Goal: Navigation & Orientation: Find specific page/section

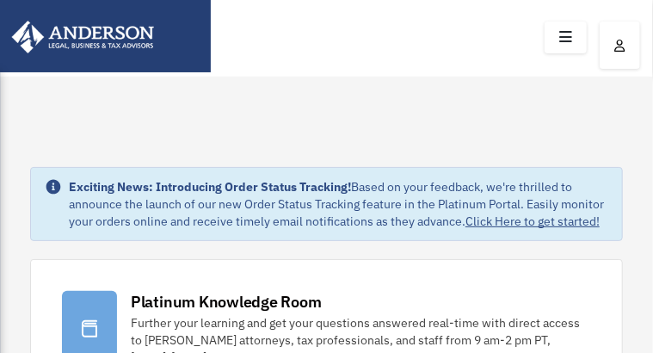
click at [0, 0] on img at bounding box center [0, 0] width 0 height 0
click at [0, 0] on icon "menu" at bounding box center [0, 0] width 0 height 0
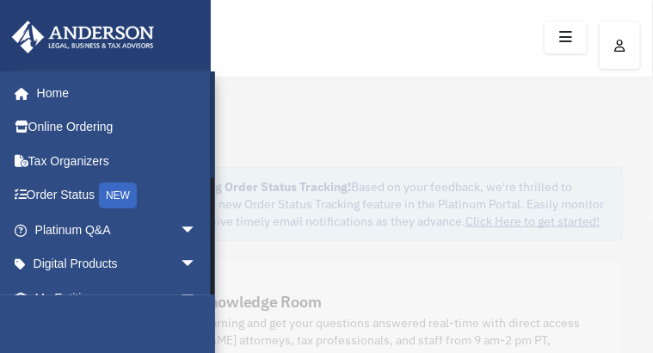
scroll to position [193, 0]
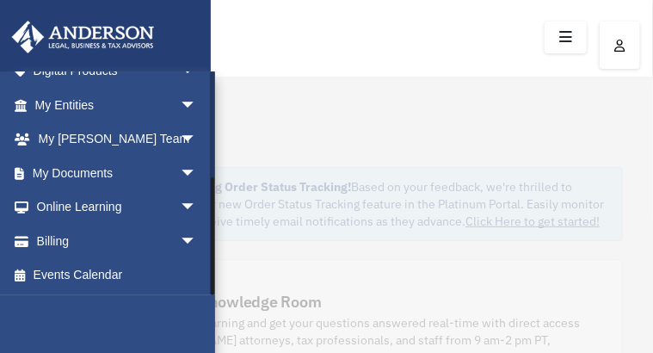
click at [212, 242] on div at bounding box center [212, 183] width 5 height 224
click at [180, 170] on span "arrow_drop_down" at bounding box center [197, 173] width 34 height 35
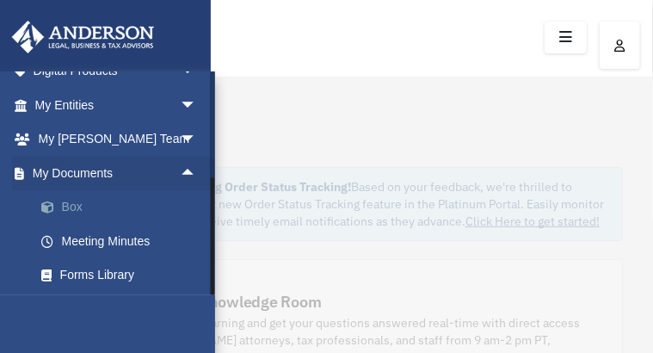
click at [83, 210] on link "Box" at bounding box center [123, 207] width 199 height 34
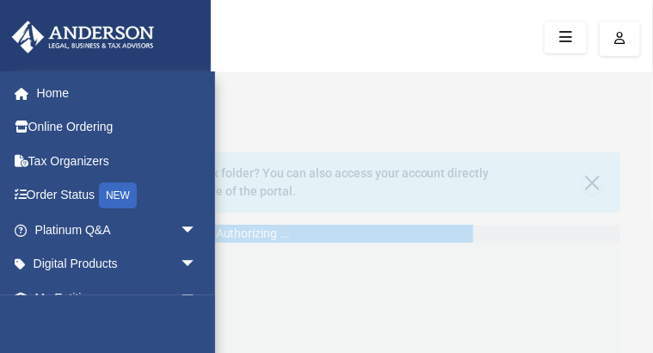
click at [0, 0] on icon "menu" at bounding box center [0, 0] width 0 height 0
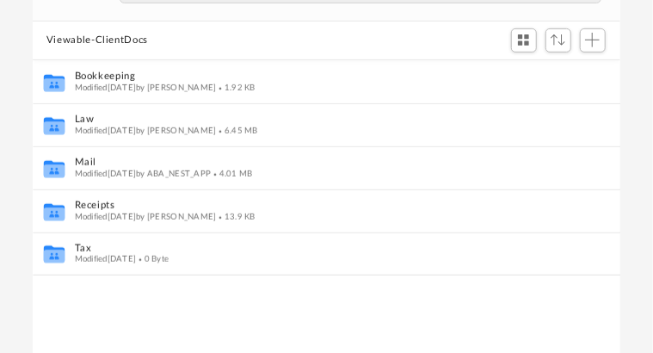
scroll to position [266, 0]
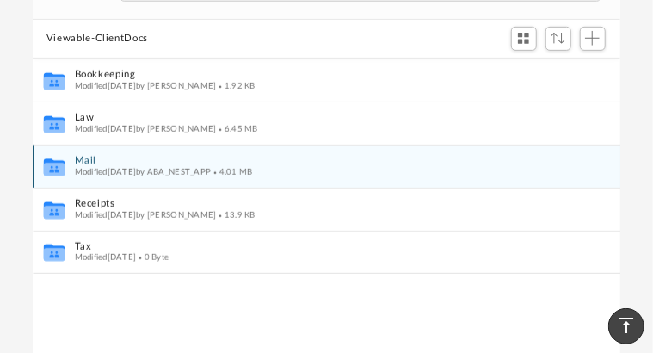
click at [211, 176] on span "Modified Thu Mar 20 2025 by ABA_NEST_APP" at bounding box center [142, 171] width 137 height 9
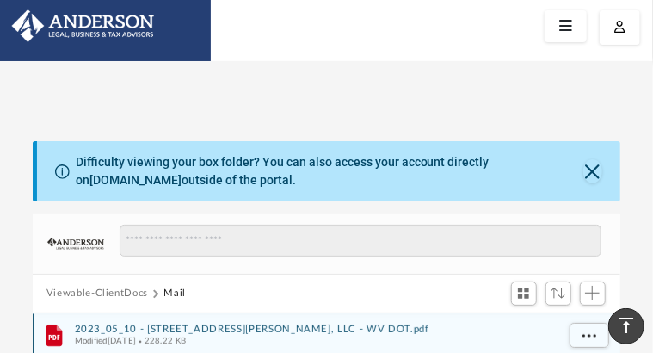
scroll to position [0, 0]
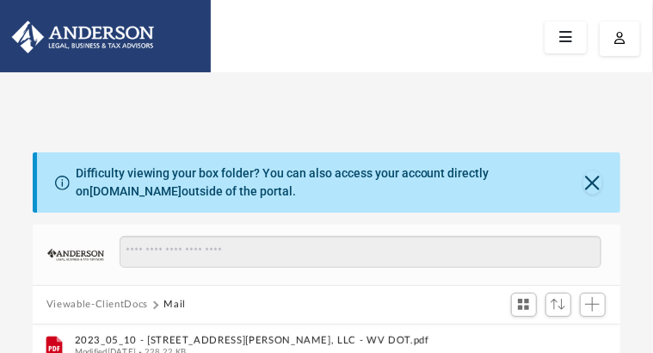
click at [0, 0] on icon "menu" at bounding box center [0, 0] width 0 height 0
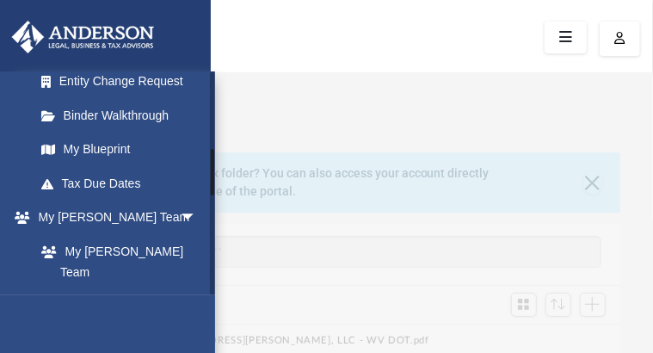
scroll to position [306, 0]
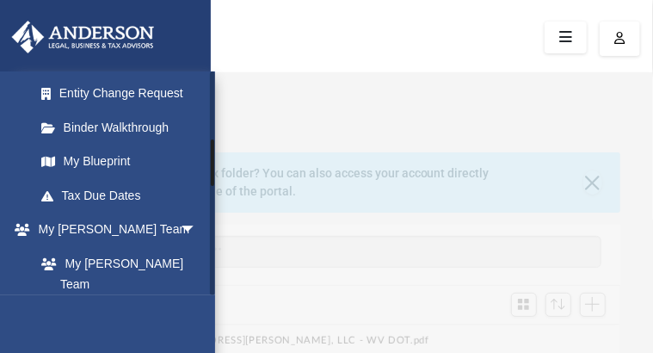
drag, startPoint x: 211, startPoint y: 148, endPoint x: 215, endPoint y: 163, distance: 15.3
click at [148, 179] on link "My Blueprint" at bounding box center [123, 162] width 199 height 34
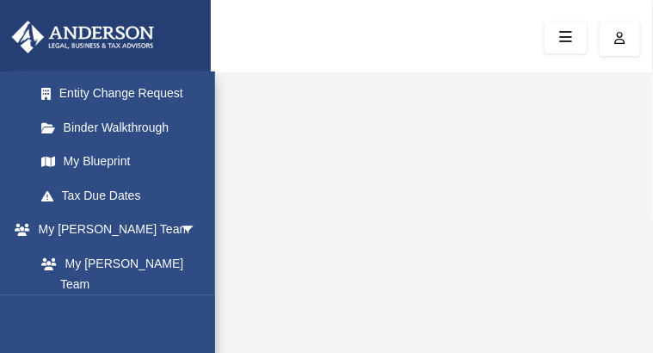
click at [0, 0] on icon "menu" at bounding box center [0, 0] width 0 height 0
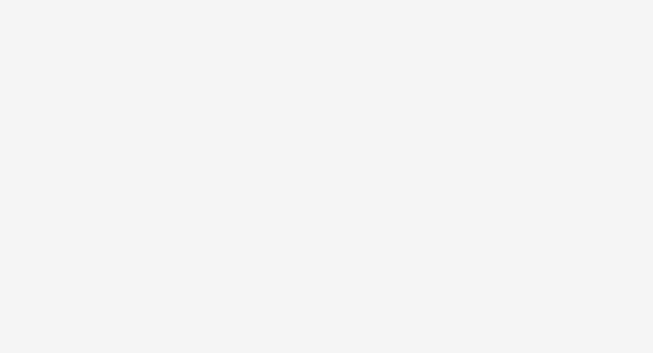
scroll to position [316, 0]
click at [636, 332] on icon "vertical_align_top" at bounding box center [626, 325] width 21 height 21
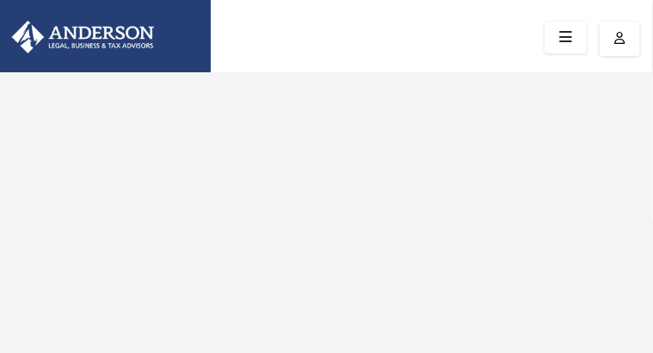
click at [0, 0] on icon "menu" at bounding box center [0, 0] width 0 height 0
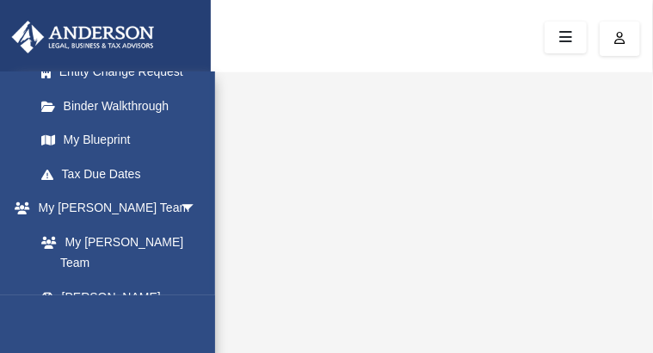
scroll to position [306, 0]
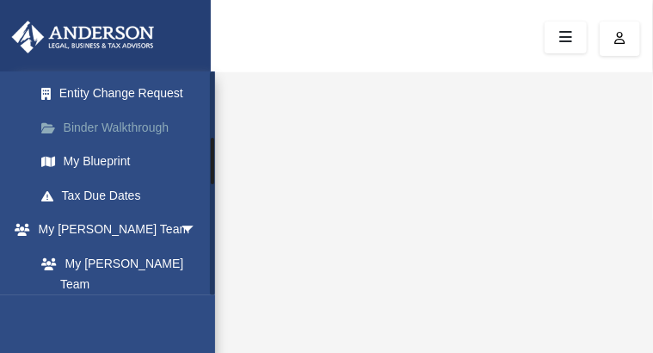
click at [111, 145] on link "Binder Walkthrough" at bounding box center [123, 127] width 199 height 34
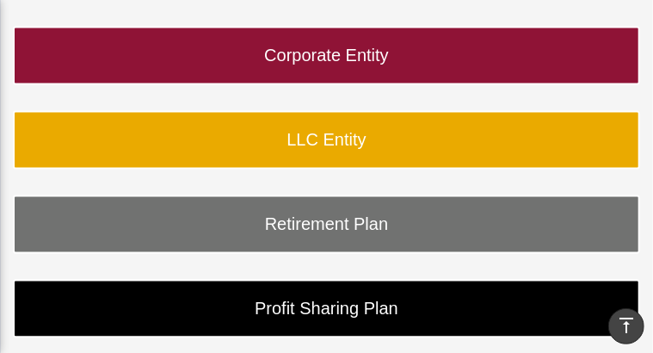
scroll to position [971, 0]
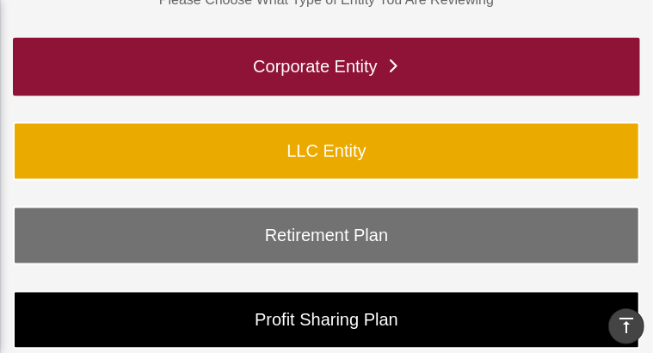
click at [529, 96] on link "Corporate Entity" at bounding box center [327, 67] width 628 height 59
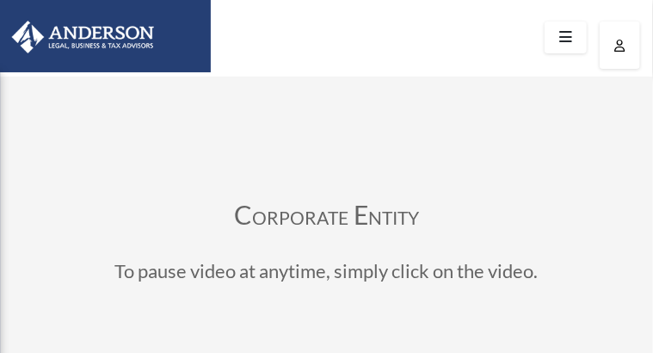
click at [0, 27] on link at bounding box center [98, 35] width 225 height 73
